Goal: Information Seeking & Learning: Learn about a topic

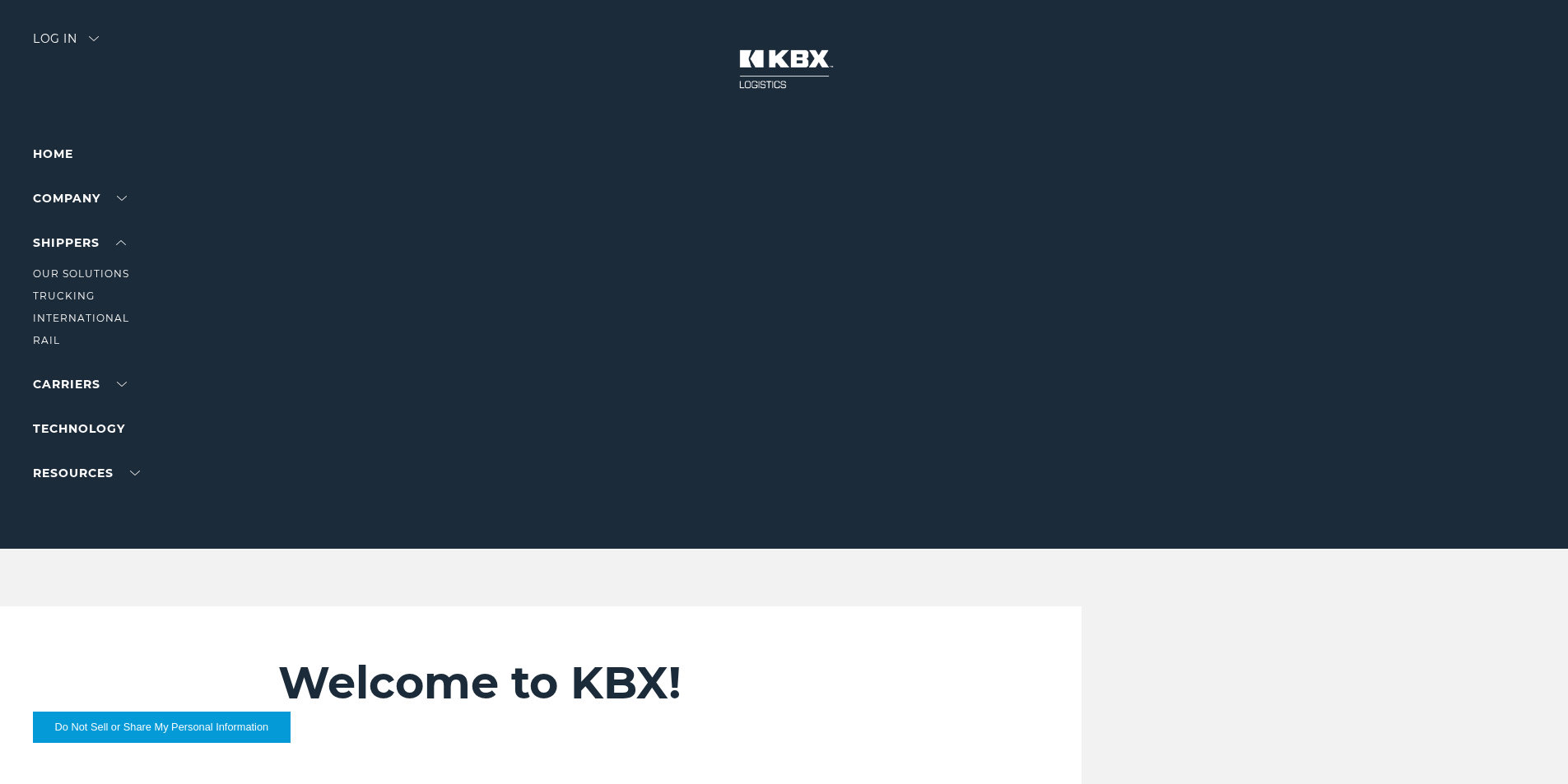
click at [128, 240] on li "SHIPPERS Our Solutions Trucking International RAIL" at bounding box center [104, 292] width 143 height 117
click at [70, 292] on link "Trucking" at bounding box center [63, 295] width 61 height 12
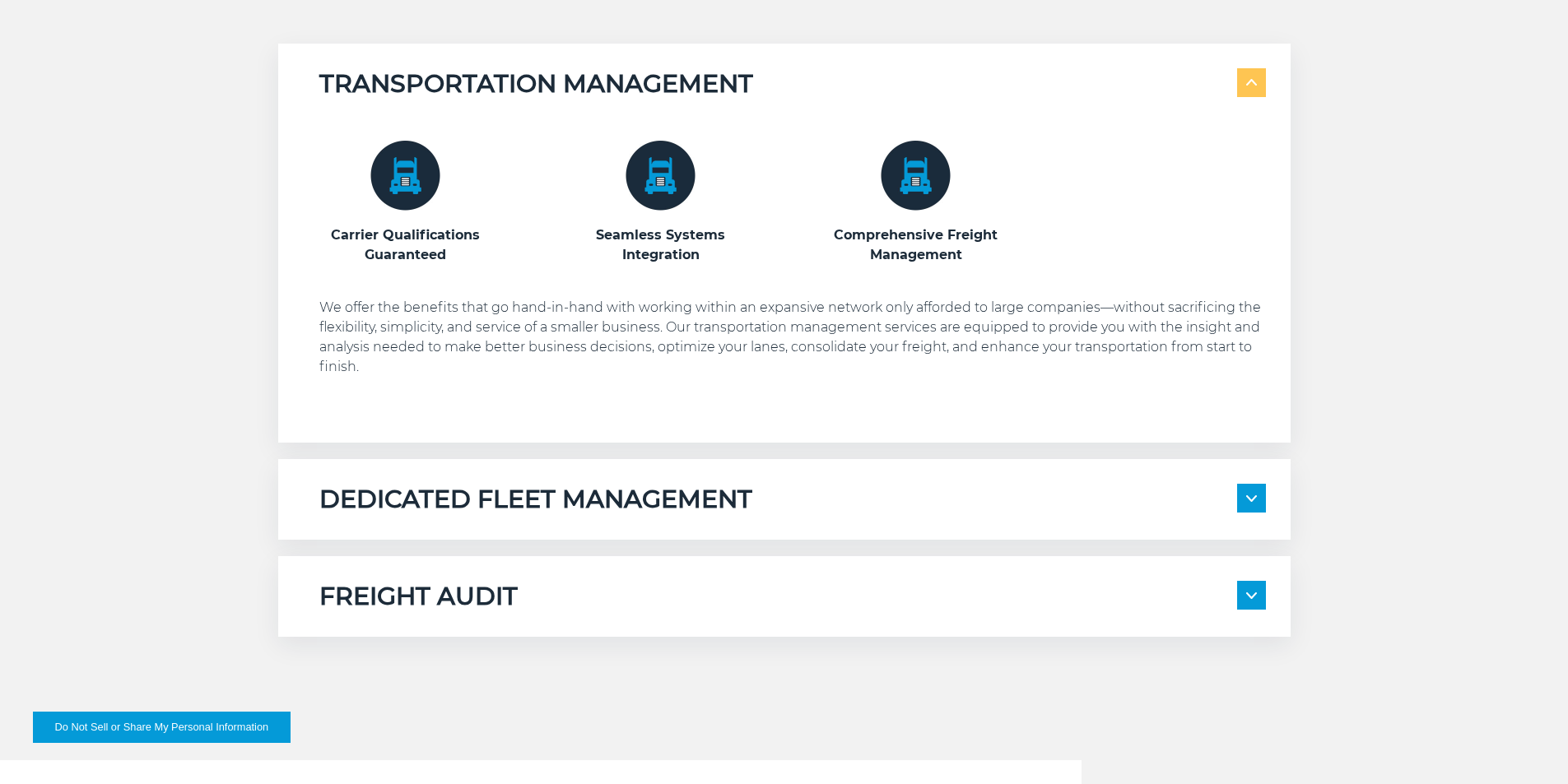
scroll to position [987, 0]
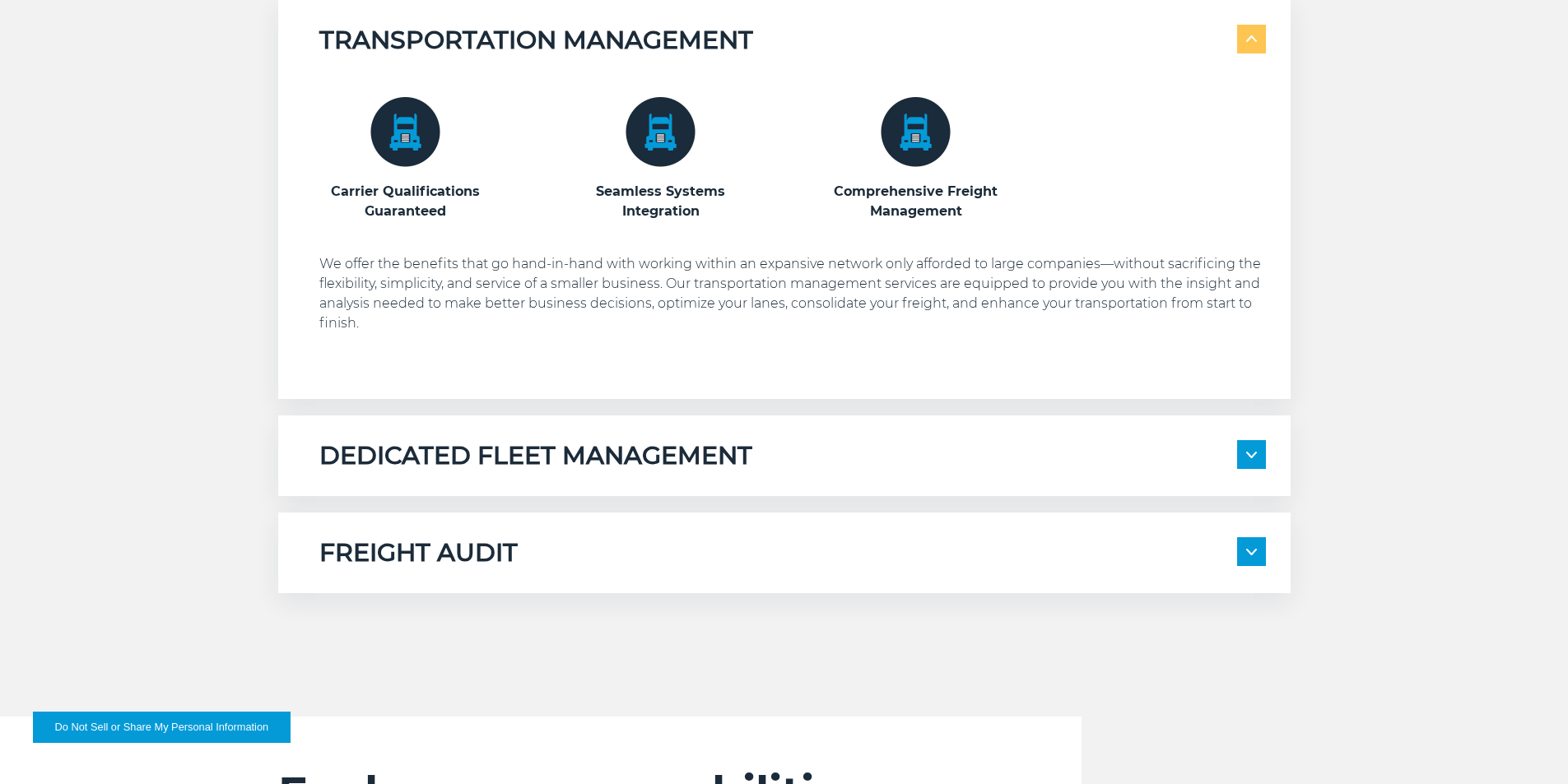
click at [1238, 452] on span at bounding box center [1251, 454] width 29 height 29
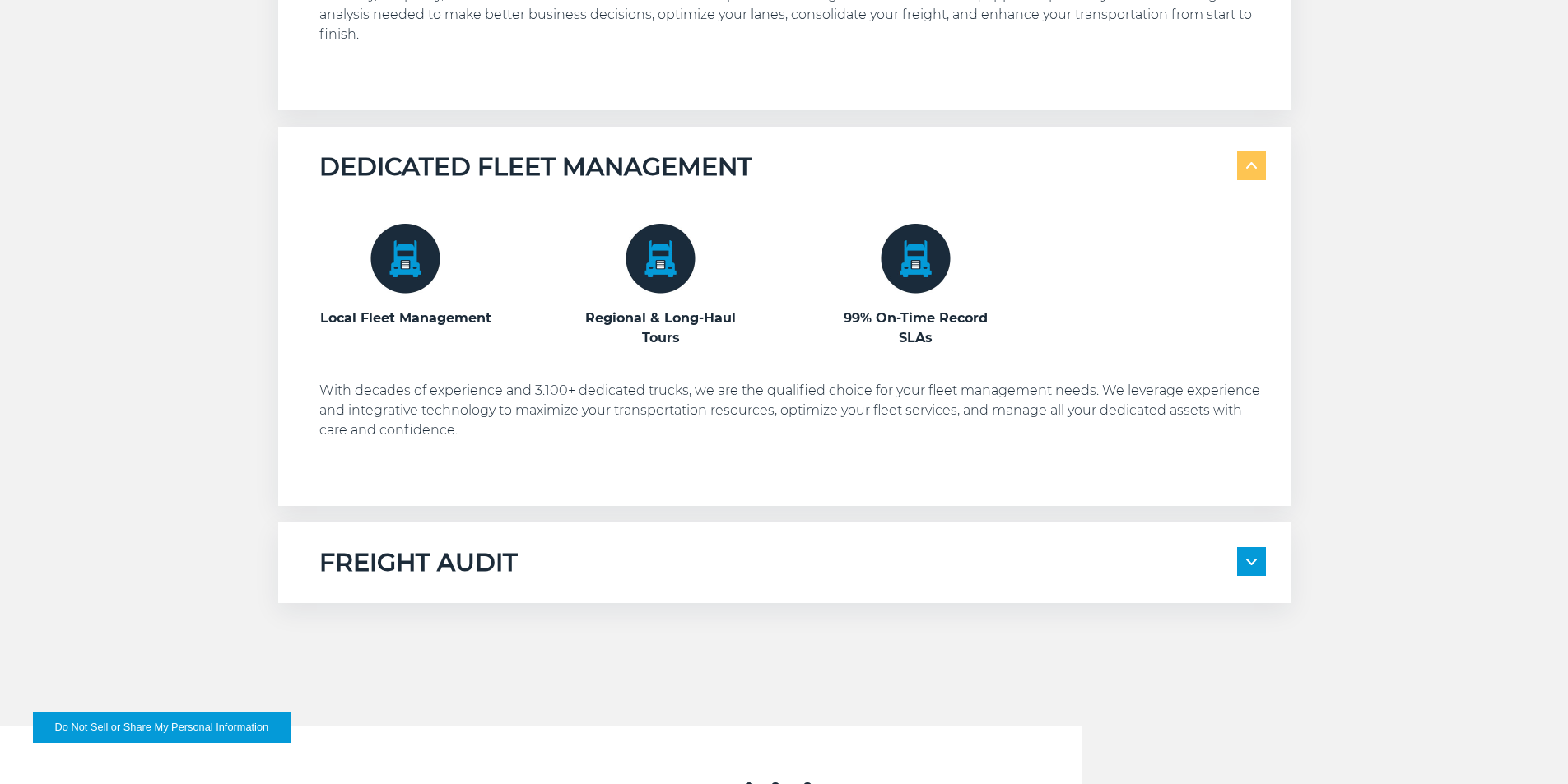
scroll to position [1399, 0]
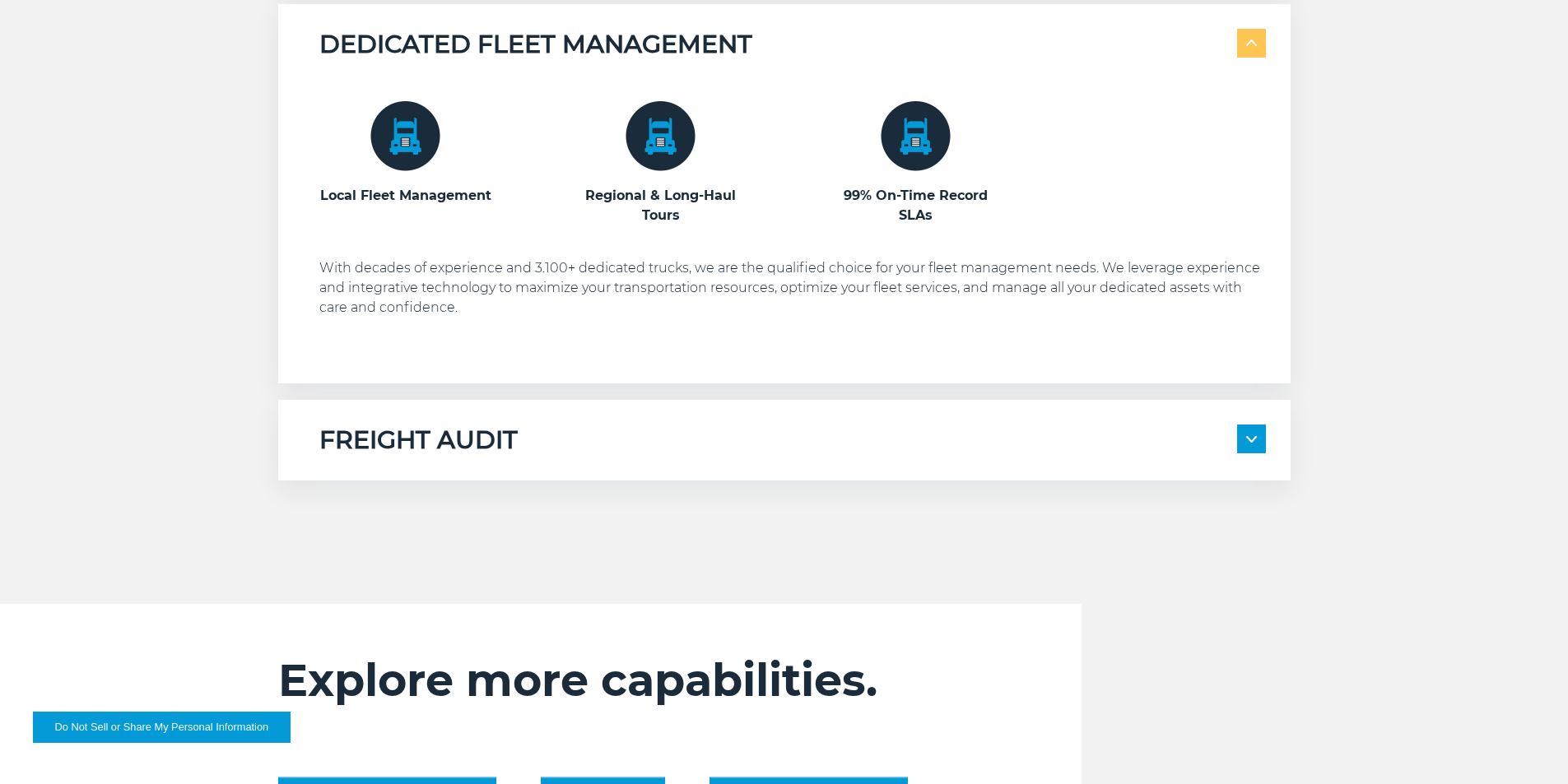
click at [1249, 441] on img at bounding box center [1252, 438] width 11 height 7
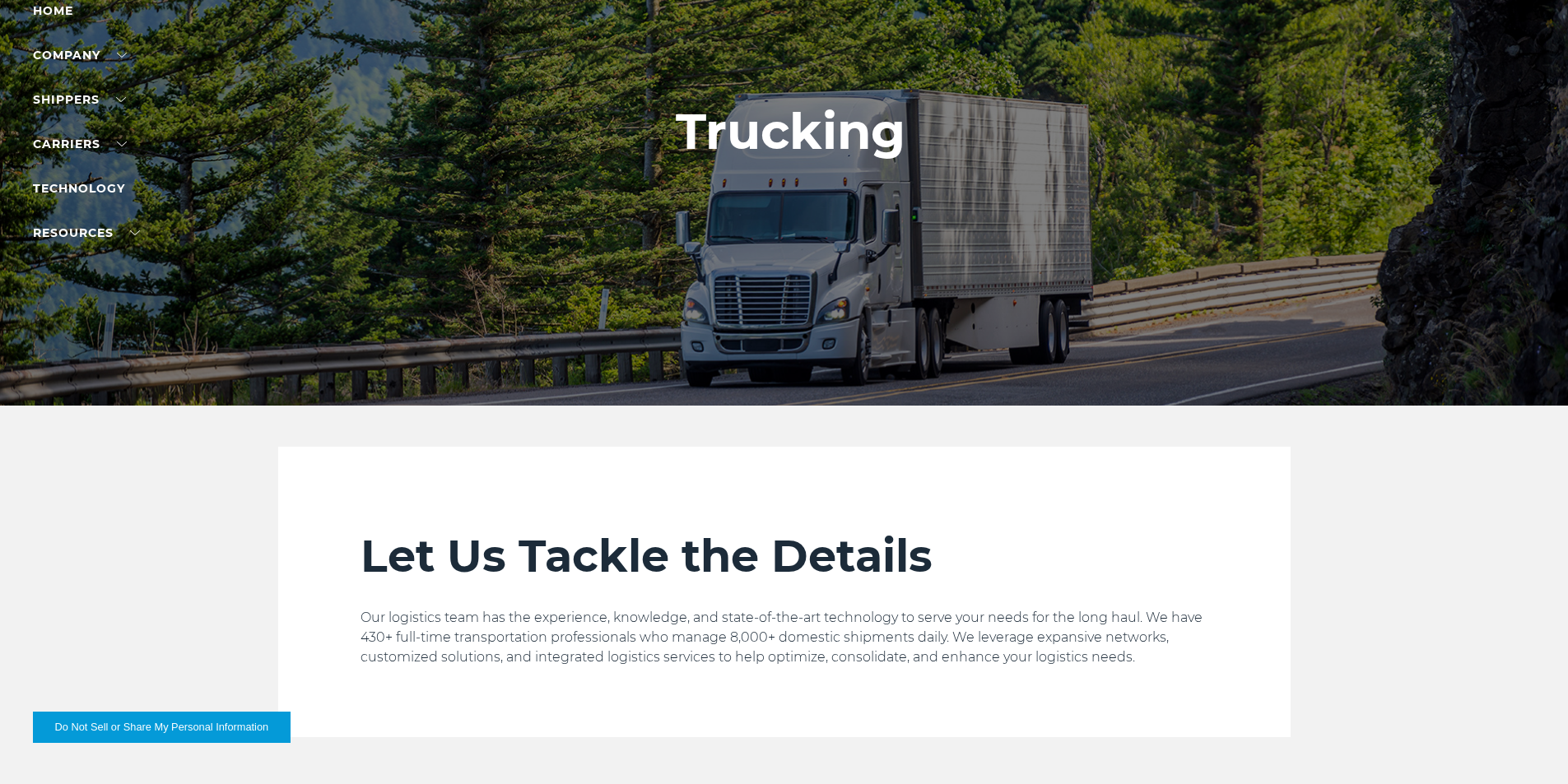
scroll to position [83, 0]
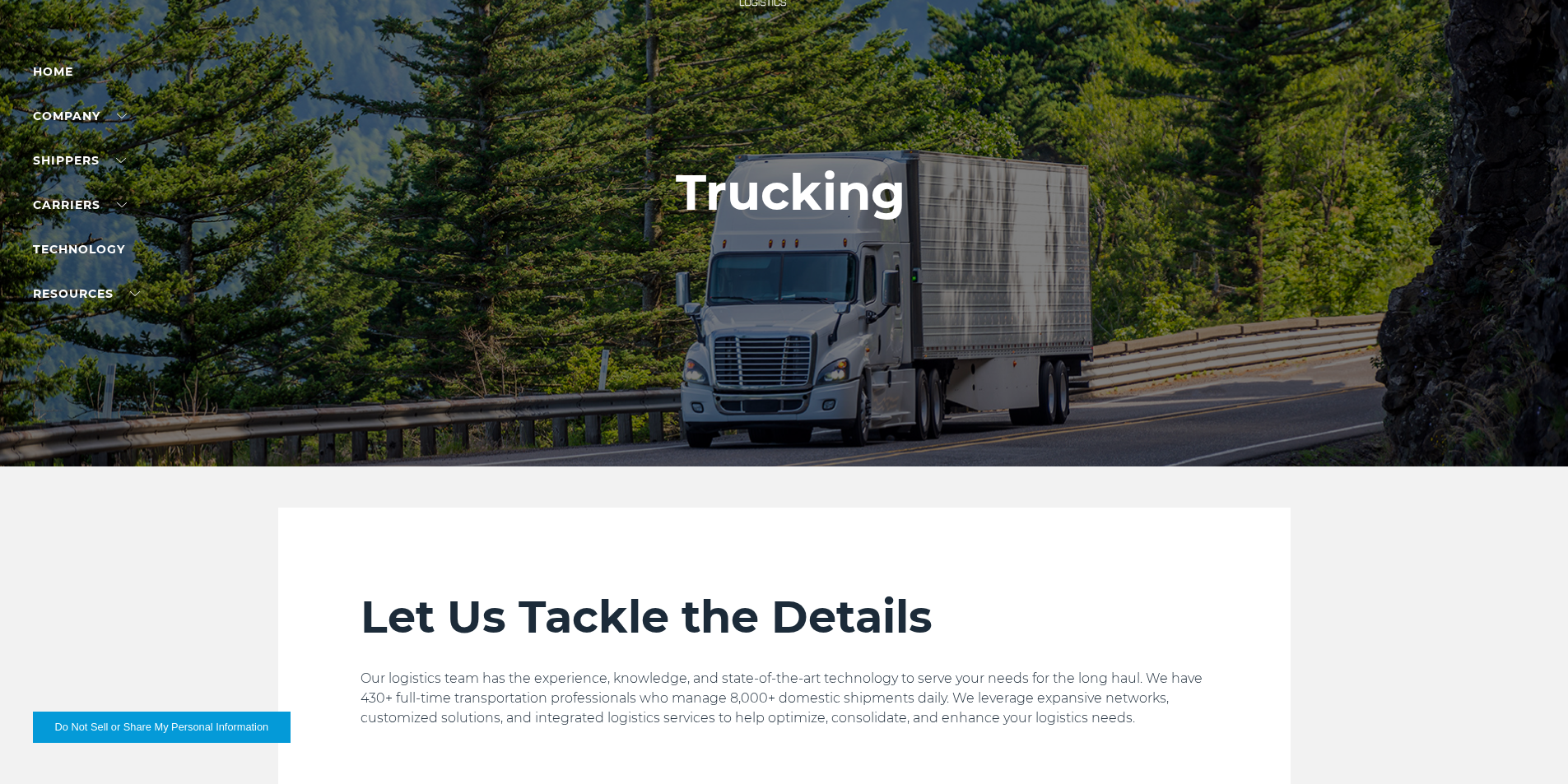
drag, startPoint x: 64, startPoint y: 111, endPoint x: 75, endPoint y: 113, distance: 11.2
click at [65, 111] on link "Company" at bounding box center [79, 116] width 94 height 15
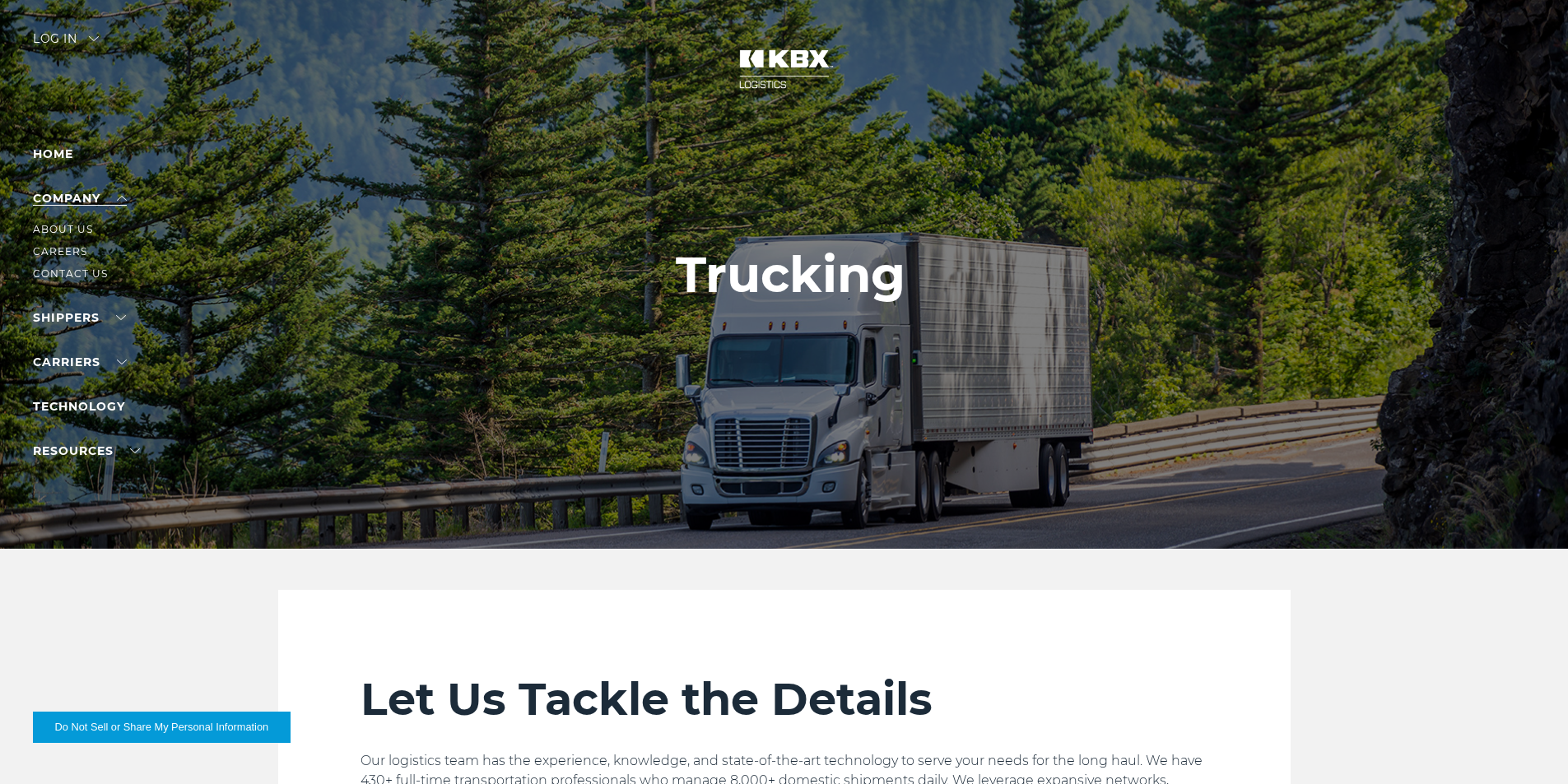
click at [102, 197] on link "Company" at bounding box center [79, 199] width 94 height 15
click at [69, 223] on link "About Us" at bounding box center [62, 229] width 60 height 12
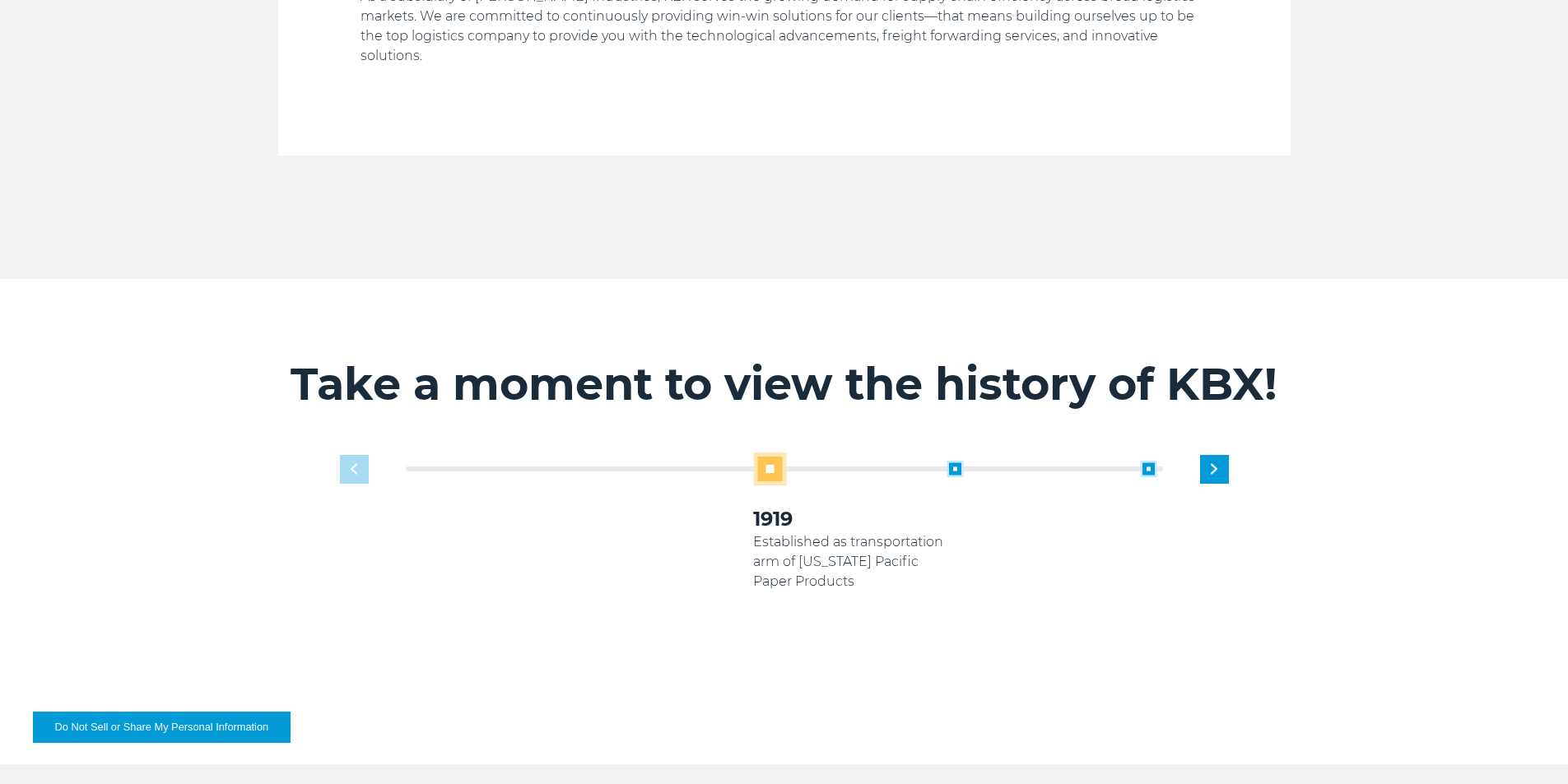
scroll to position [905, 0]
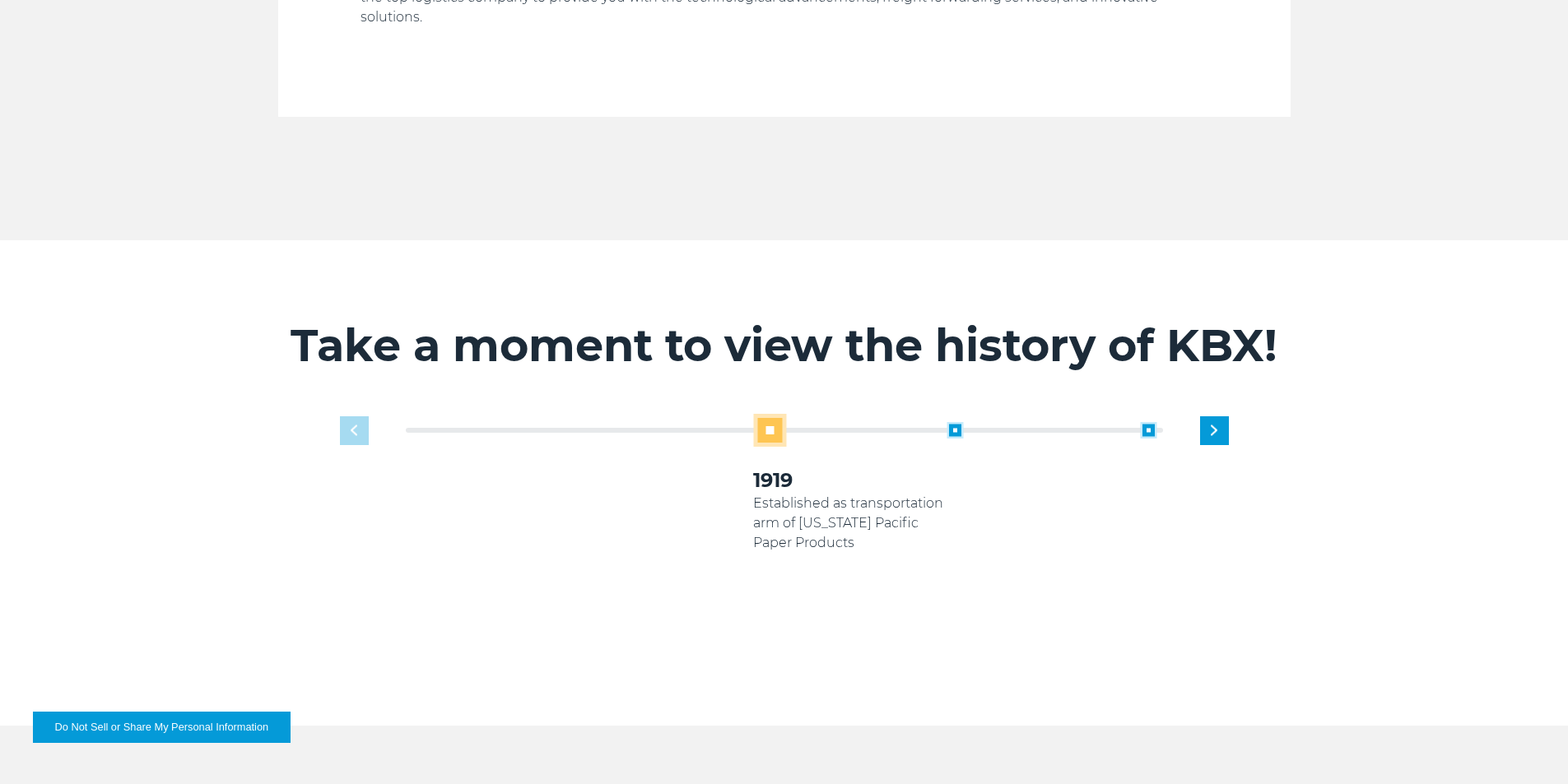
click at [364, 414] on div "1919 Established as transportation arm of Georgia Pacific Paper Products 2005 2…" at bounding box center [784, 545] width 905 height 263
click at [771, 414] on span at bounding box center [769, 430] width 33 height 33
click at [960, 422] on span at bounding box center [955, 430] width 17 height 17
click at [954, 422] on span at bounding box center [955, 430] width 17 height 17
click at [939, 422] on div "2010 Koch Rail & Koch International Logistics arms begin supporting Georgia Pac…" at bounding box center [850, 506] width 193 height 170
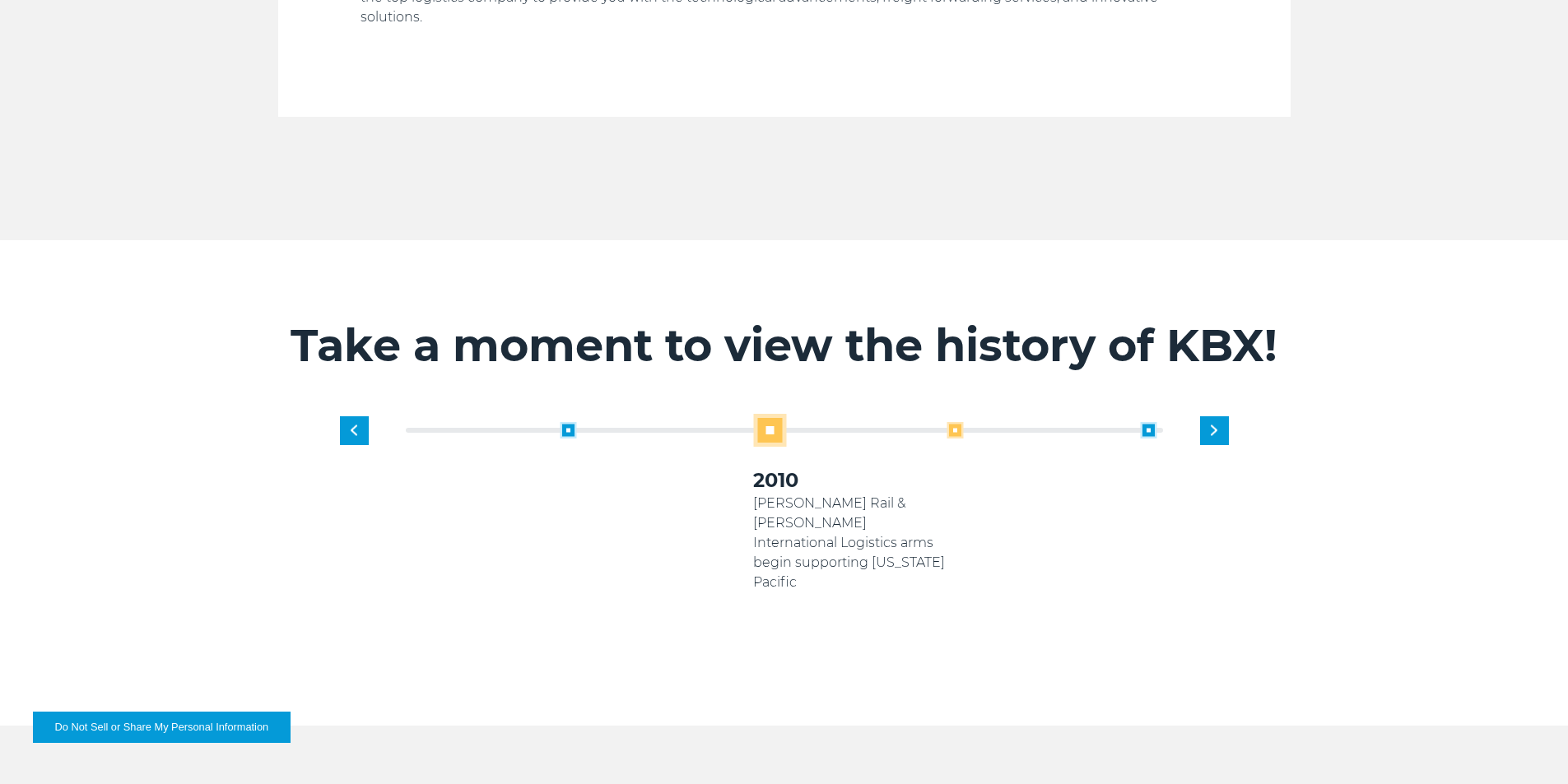
click at [948, 422] on span at bounding box center [955, 430] width 17 height 17
click at [951, 422] on span at bounding box center [955, 430] width 17 height 17
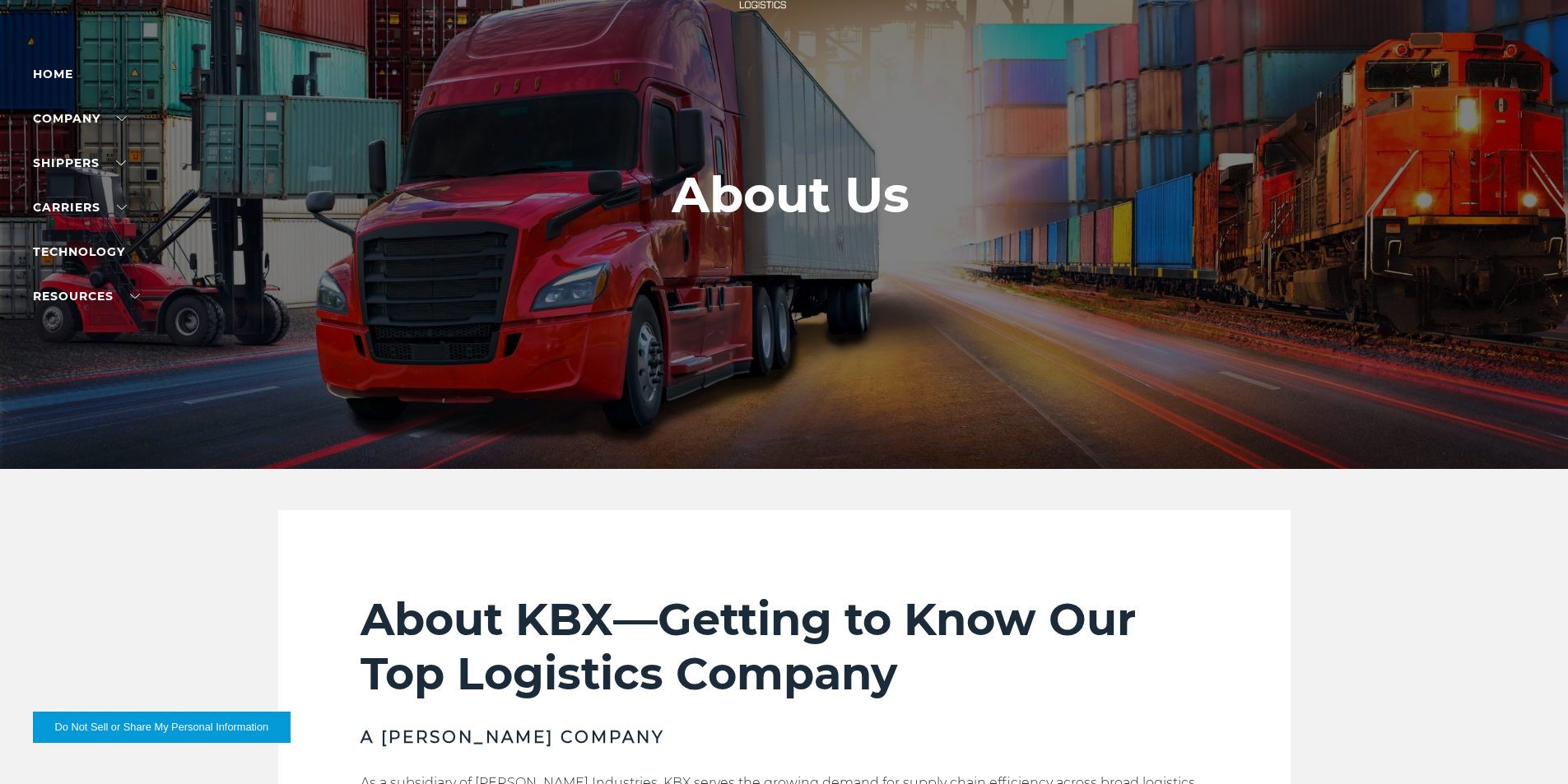
scroll to position [0, 0]
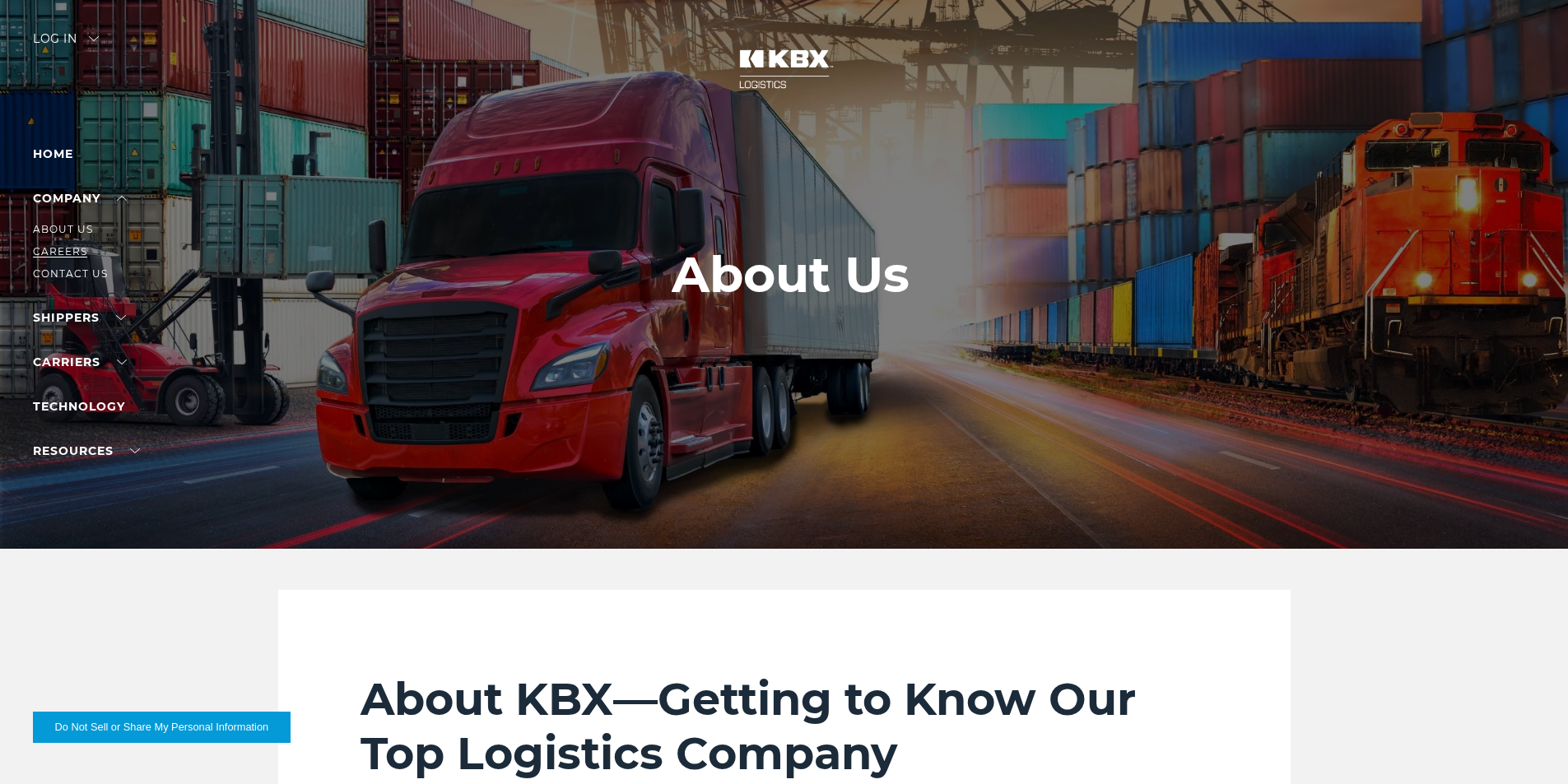
click at [74, 252] on link "Careers" at bounding box center [59, 251] width 54 height 12
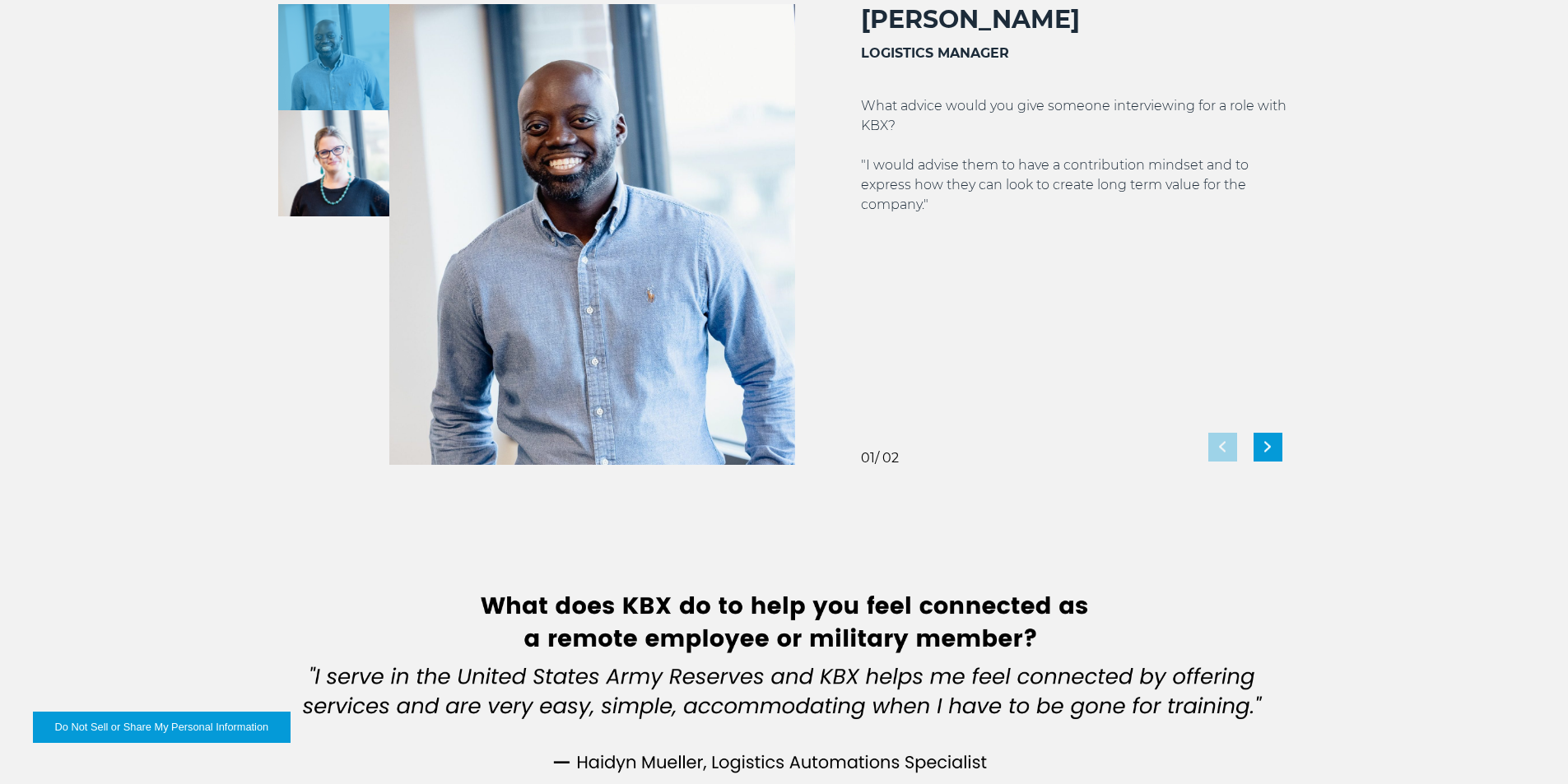
scroll to position [3127, 0]
